Goal: Task Accomplishment & Management: Use online tool/utility

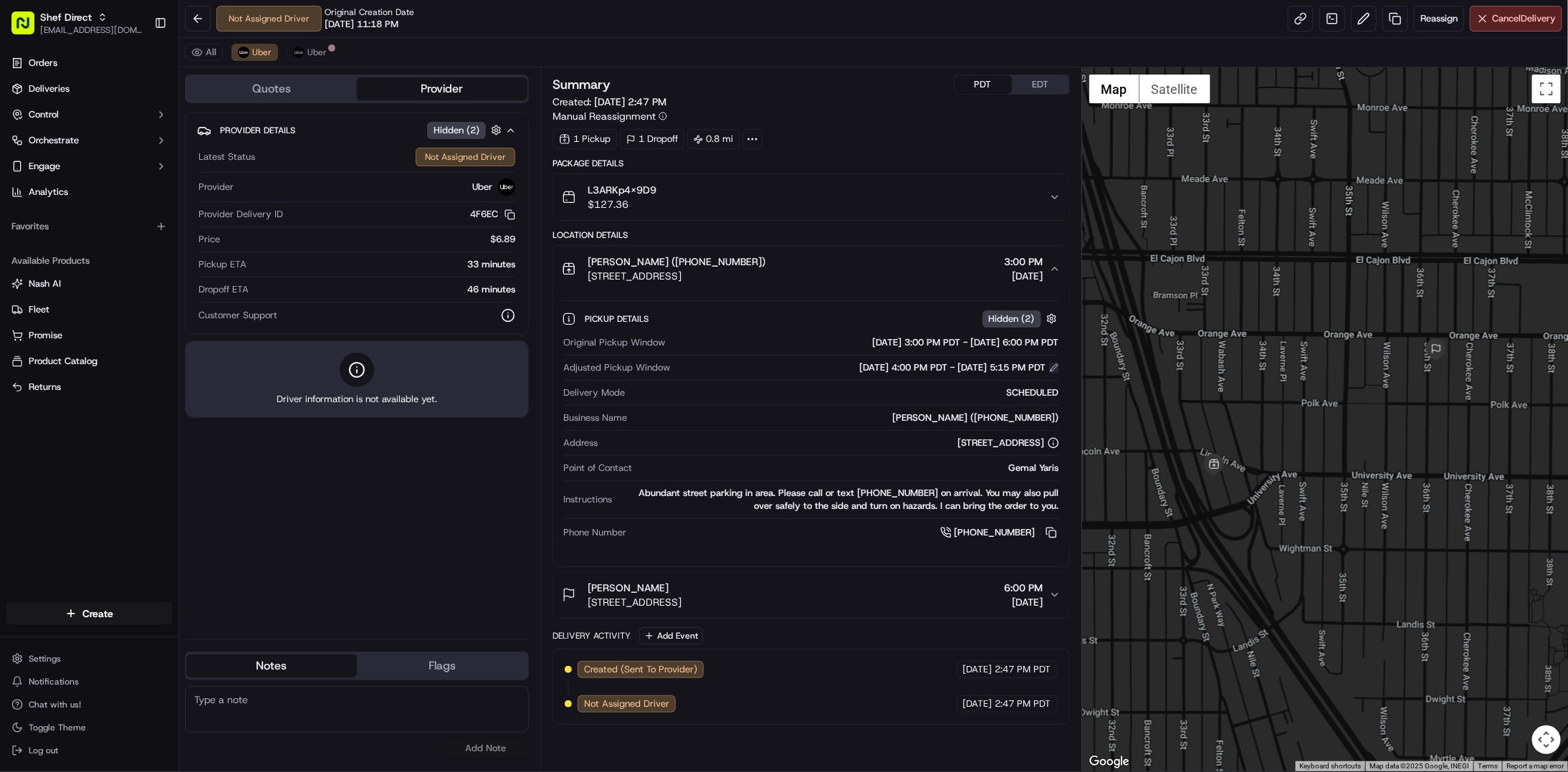
click at [1053, 370] on button at bounding box center [1054, 367] width 10 height 10
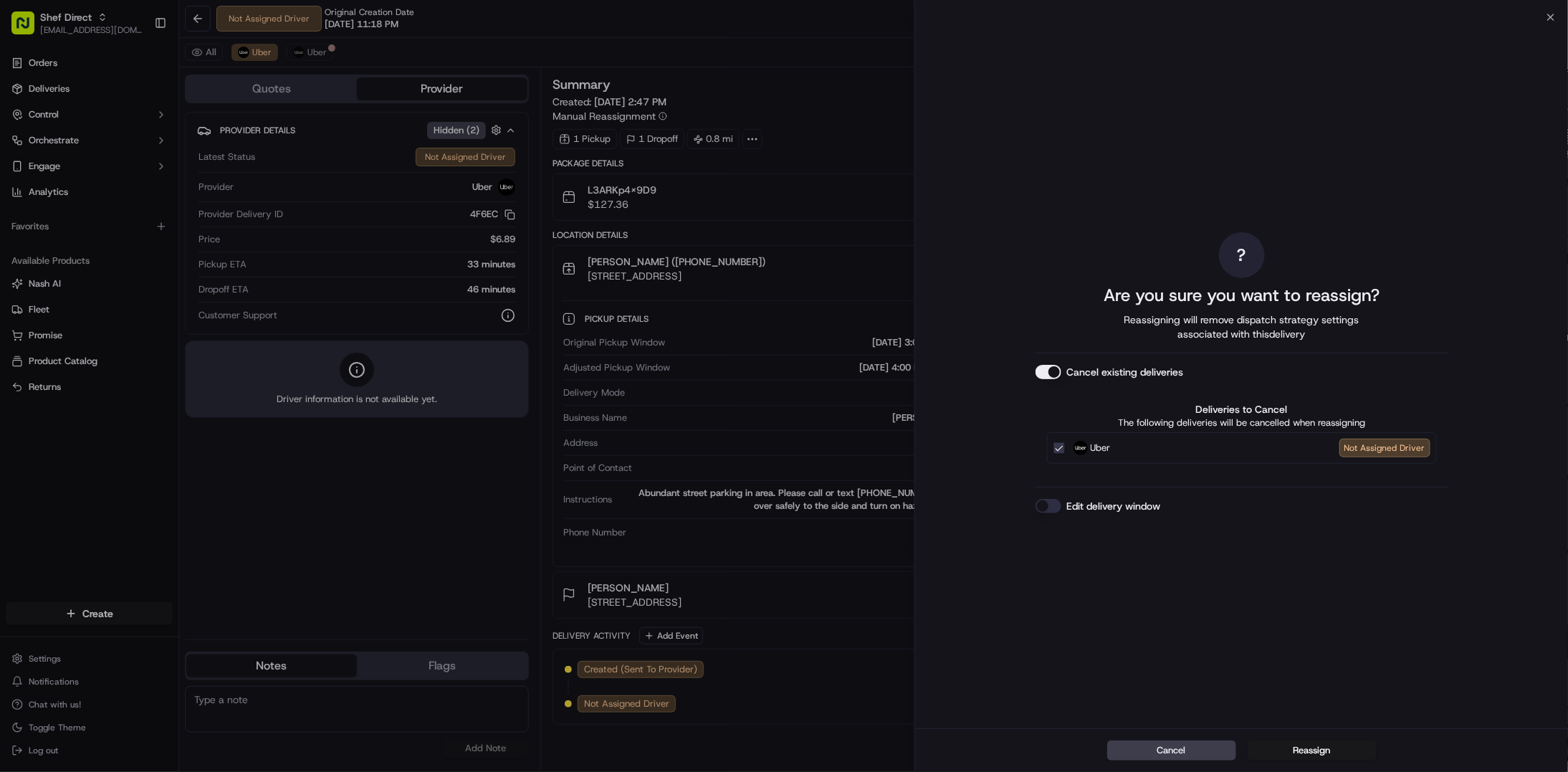
click at [1047, 504] on button "Edit delivery window" at bounding box center [1048, 506] width 26 height 14
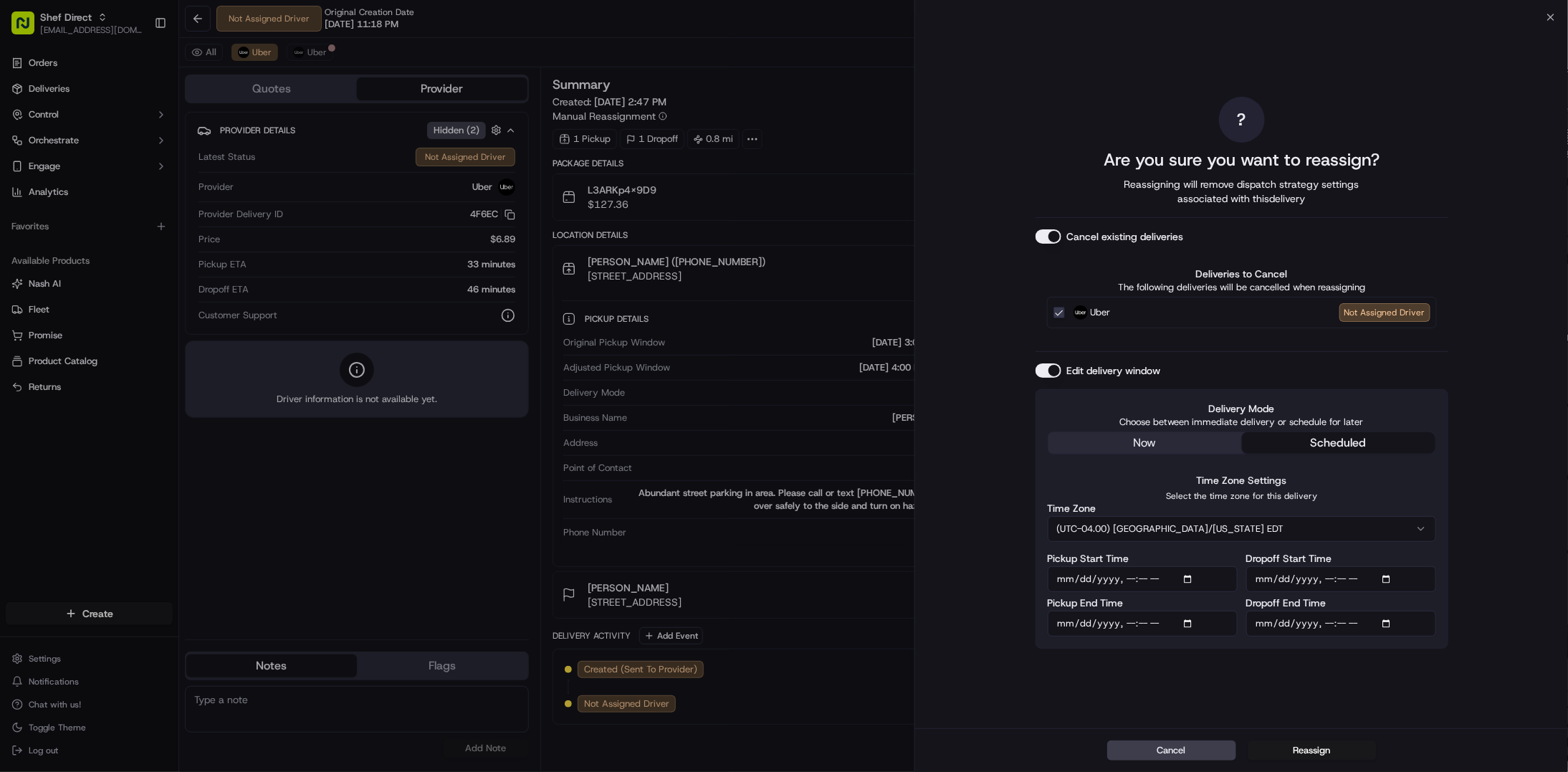
click at [1313, 438] on button "scheduled" at bounding box center [1338, 443] width 193 height 22
click at [1216, 527] on button "(UTC-04.00) [GEOGRAPHIC_DATA]/[US_STATE] EDT" at bounding box center [1242, 529] width 389 height 26
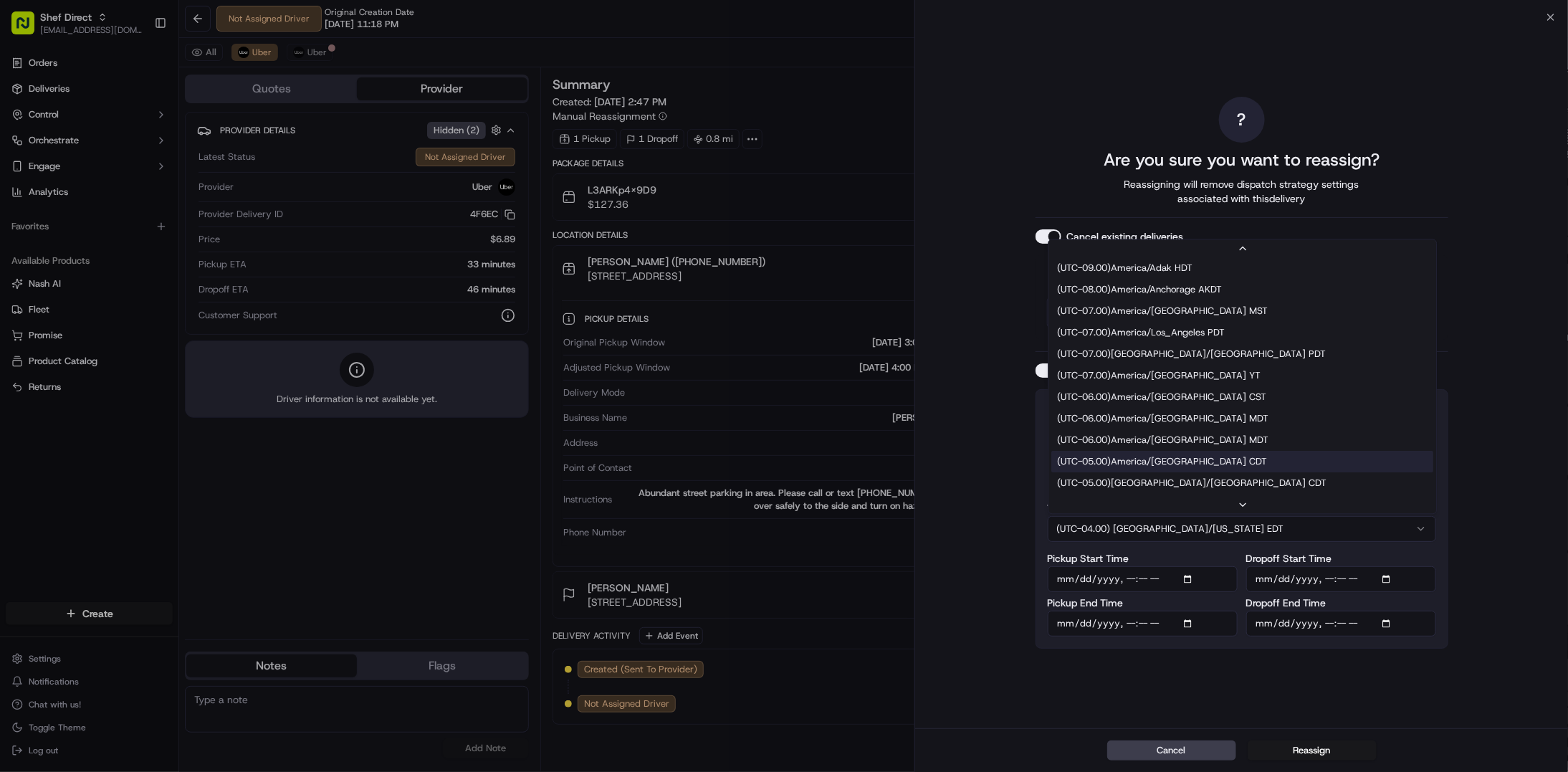
scroll to position [1, 0]
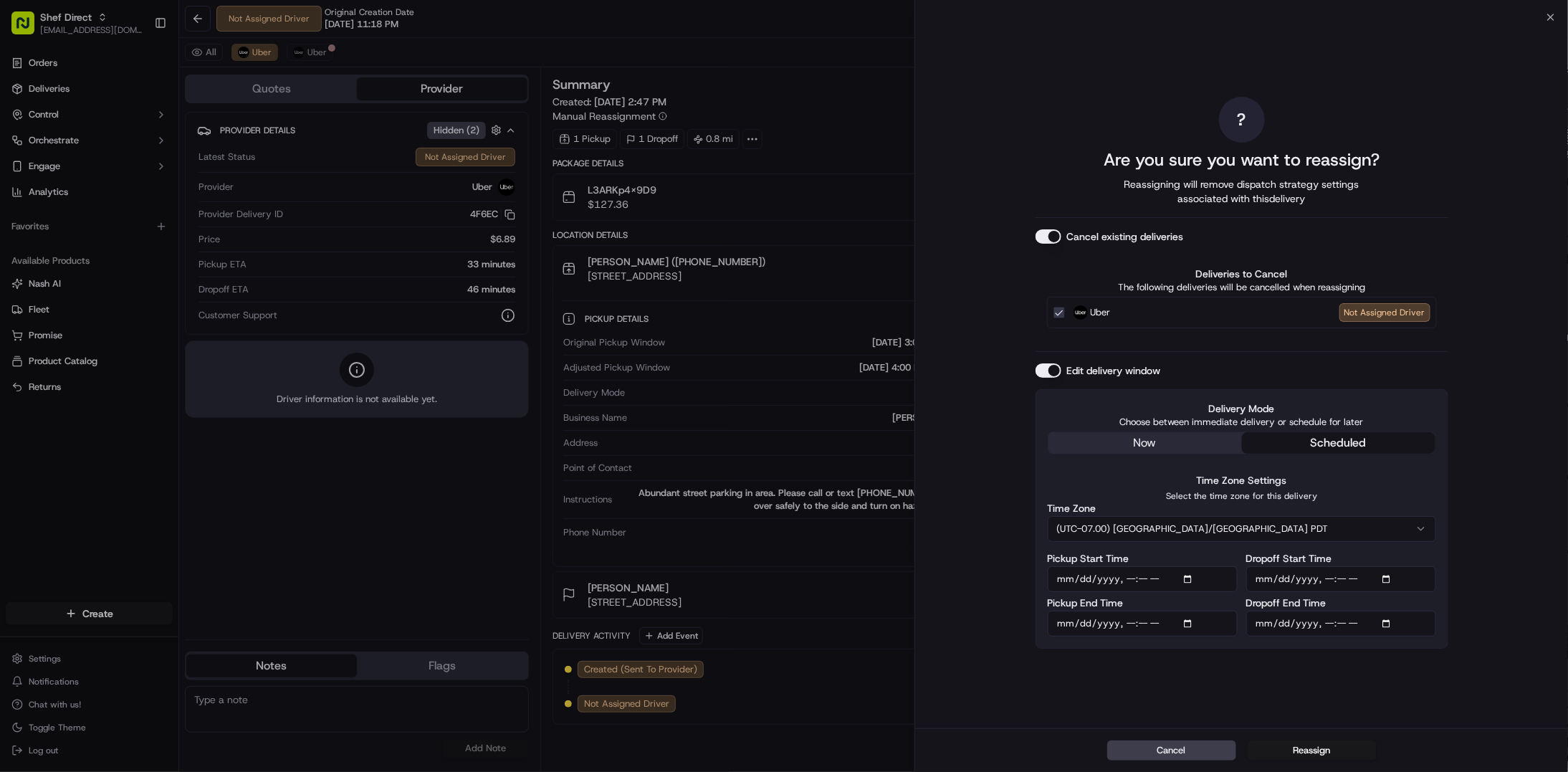
click at [1195, 577] on input "Pickup Start Time" at bounding box center [1142, 579] width 190 height 26
type input "[DATE]T17:00"
click at [1464, 372] on div "? Are you sure you want to reassign? Reassigning will remove dispatch strategy …" at bounding box center [1241, 372] width 653 height 711
click at [1189, 622] on input "Pickup End Time" at bounding box center [1142, 623] width 190 height 26
type input "[DATE]T17:15"
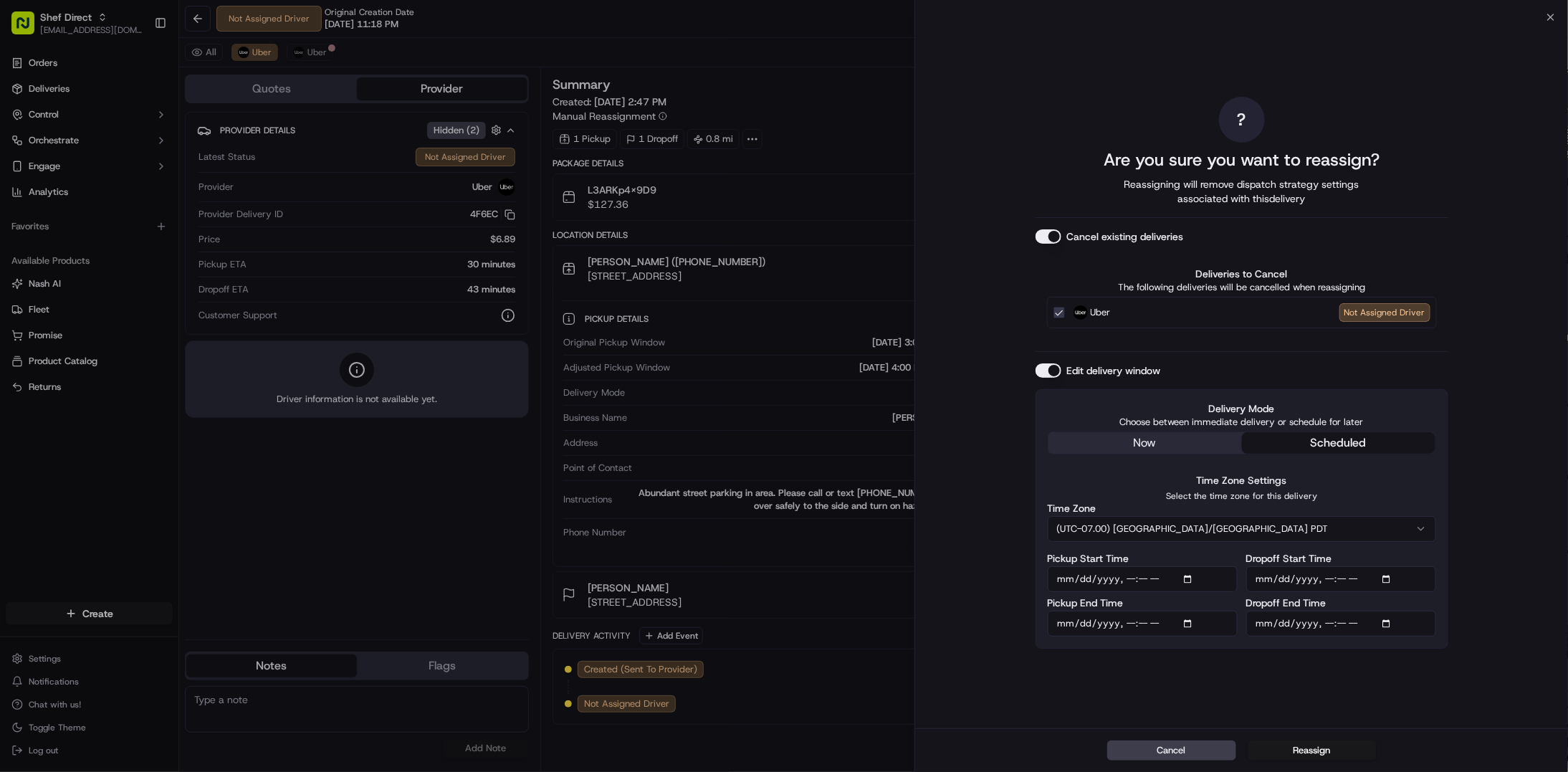
click at [1491, 444] on div "? Are you sure you want to reassign? Reassigning will remove dispatch strategy …" at bounding box center [1241, 372] width 653 height 711
click at [1389, 574] on input "Dropoff Start Time" at bounding box center [1341, 579] width 190 height 26
type input "[DATE]T17:30"
click at [1505, 639] on div "? Are you sure you want to reassign? Reassigning will remove dispatch strategy …" at bounding box center [1241, 372] width 653 height 711
click at [1388, 624] on input "Dropoff End Time" at bounding box center [1341, 623] width 190 height 26
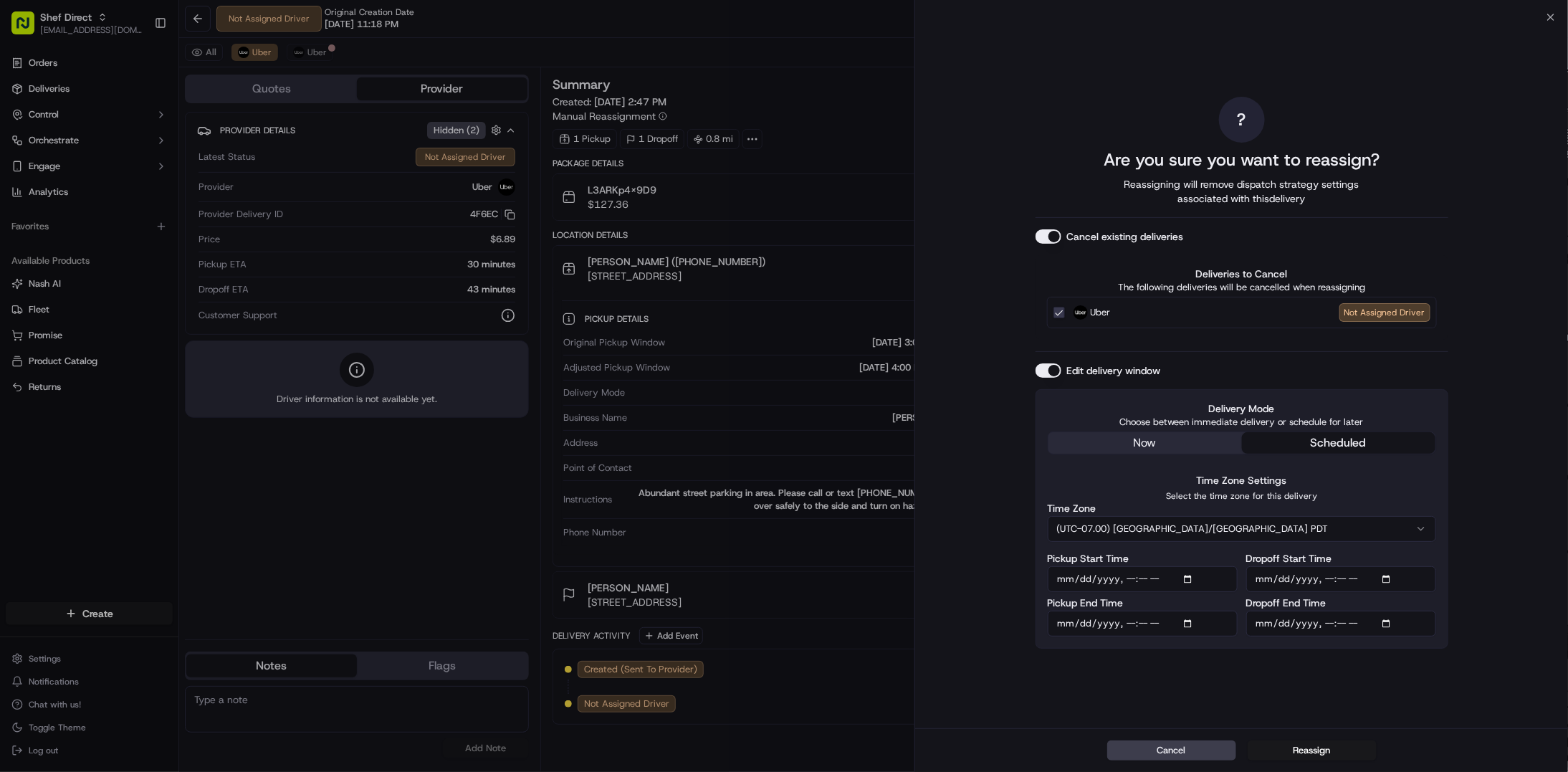
type input "[DATE]T17:40"
click at [1464, 733] on div "Cancel Reassign" at bounding box center [1241, 749] width 653 height 43
click at [1311, 747] on button "Reassign" at bounding box center [1311, 750] width 129 height 20
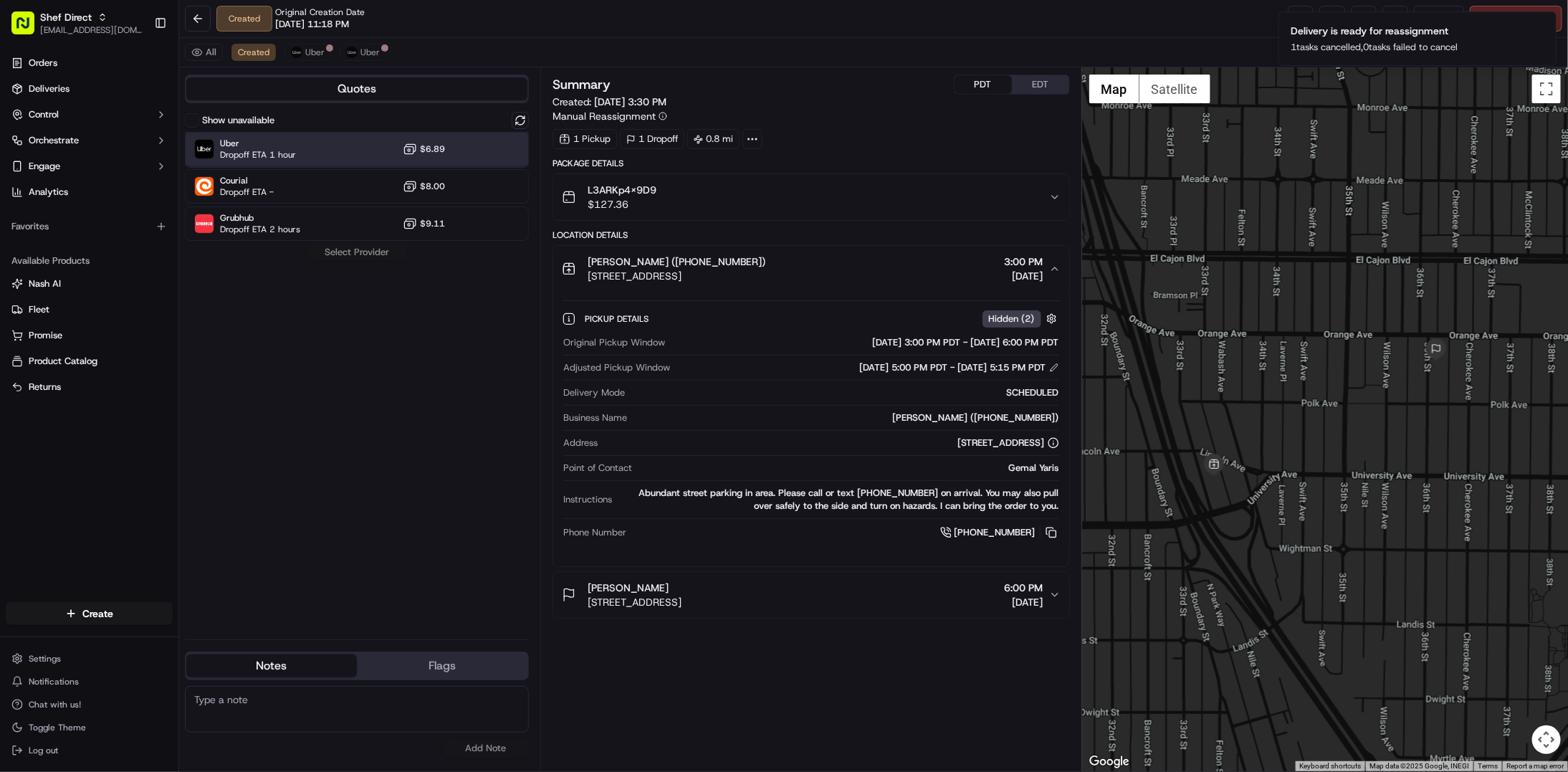
click at [301, 153] on div "Uber Dropoff ETA 1 hour $6.89" at bounding box center [357, 149] width 344 height 34
click at [344, 252] on button "Assign Provider" at bounding box center [356, 252] width 102 height 17
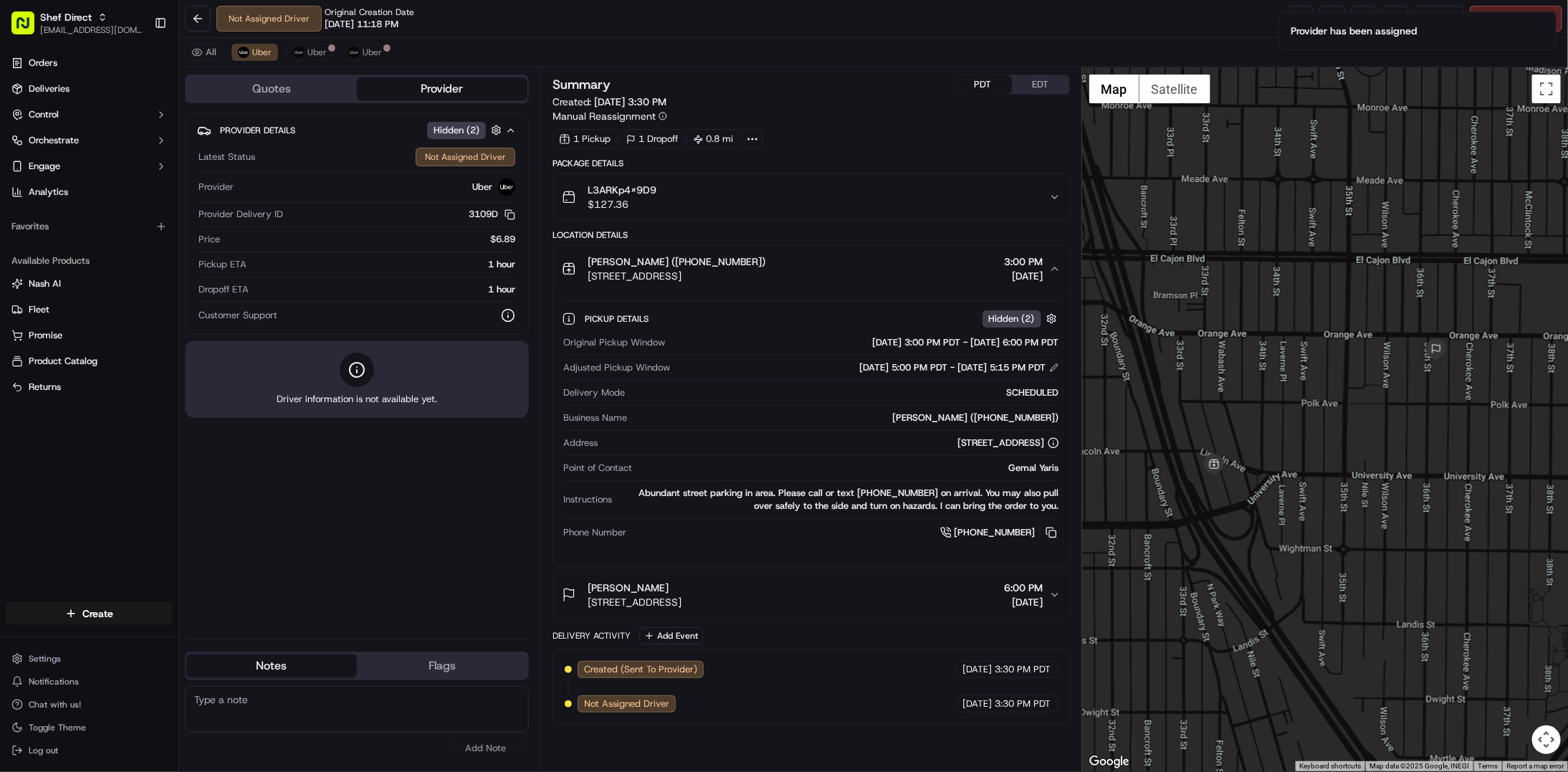
drag, startPoint x: 974, startPoint y: 744, endPoint x: 982, endPoint y: 716, distance: 29.1
click at [972, 744] on div "Summary PDT EDT Created: [DATE] 3:30 PM Manual Reassignment 1 Pickup 1 Dropoff …" at bounding box center [811, 419] width 517 height 690
click at [251, 52] on button "Uber" at bounding box center [255, 52] width 47 height 17
click at [1000, 752] on div "Summary PDT EDT Created: [DATE] 3:30 PM Manual Reassignment 1 Pickup 1 Dropoff …" at bounding box center [811, 419] width 517 height 690
